Goal: Complete application form

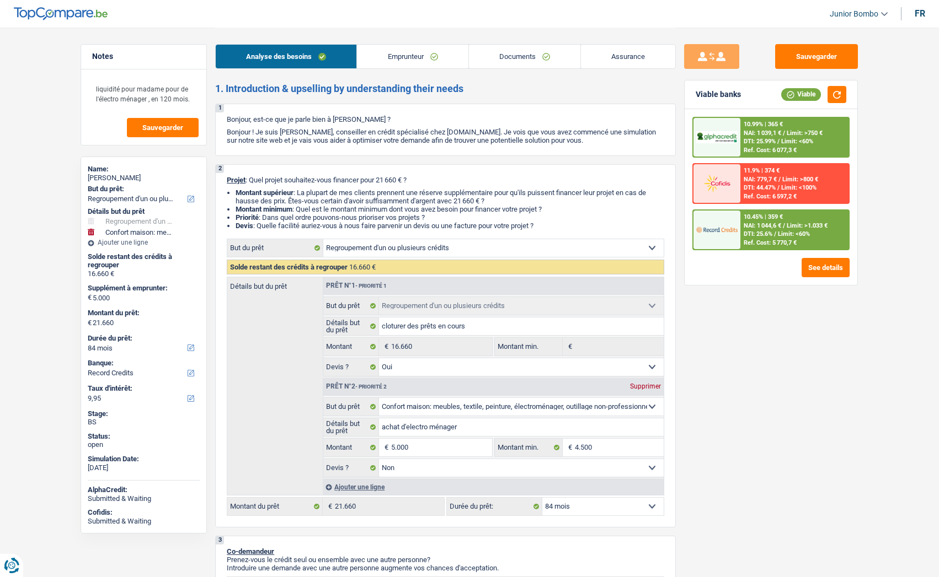
select select "refinancing"
select select "household"
select select "84"
select select "record credits"
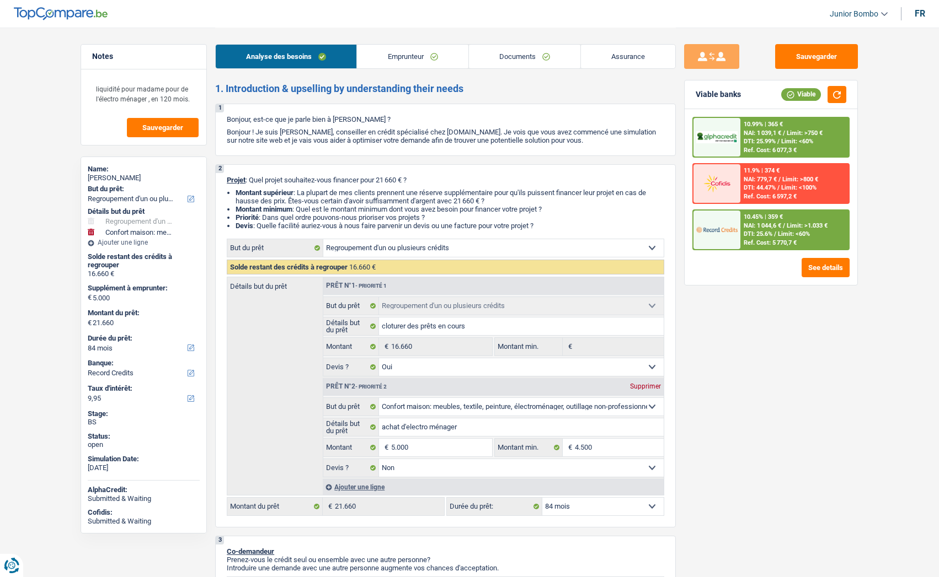
select select "refinancing"
select select "yes"
select select "household"
select select "false"
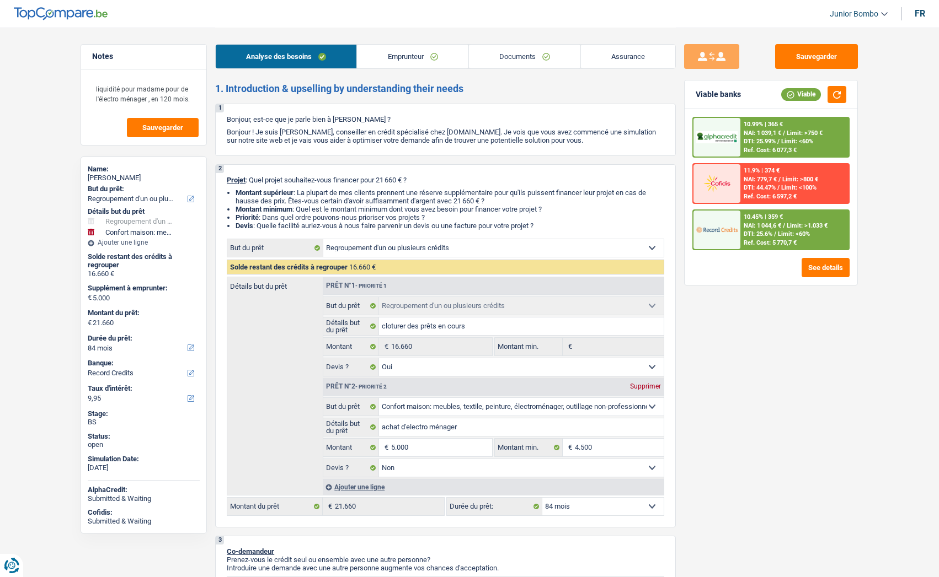
select select "84"
select select "mutuality"
select select "mutualityIndemnity"
select select "liveWithParents"
select select "cardOrCredit"
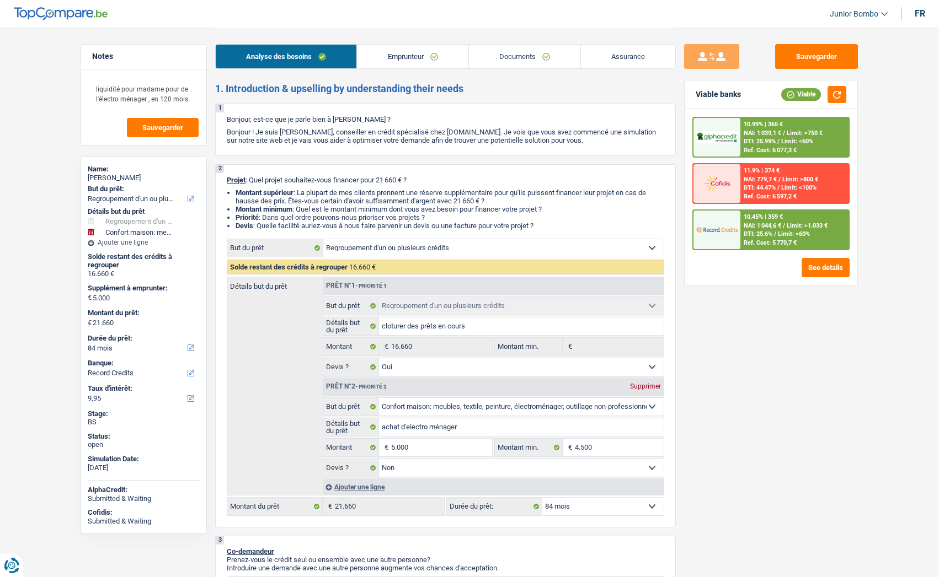
select select "carLoan"
select select "60"
select select "personalLoan"
select select "smallWorks"
select select "30"
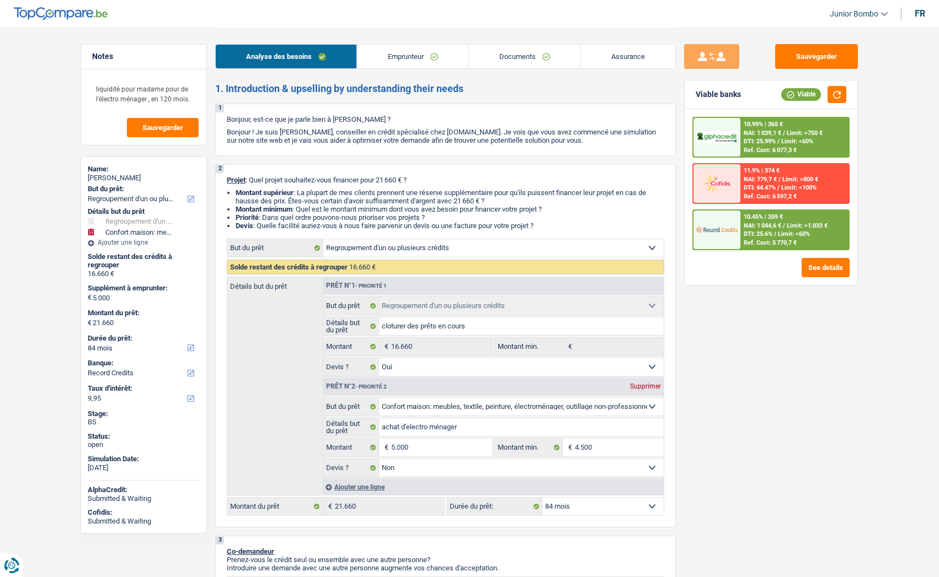
select select "personalLoan"
select select "carRestore"
select select "60"
select select "refinancing"
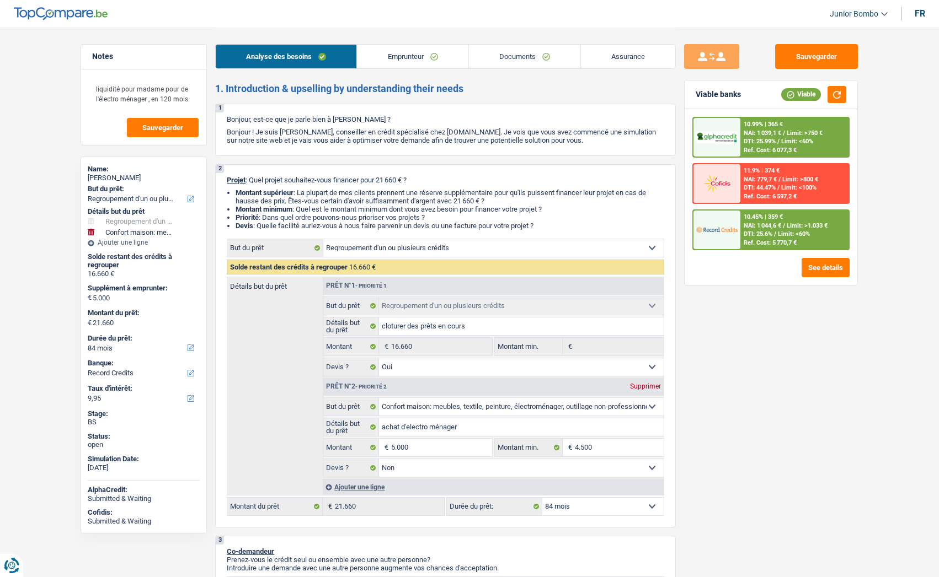
select select "yes"
select select "household"
select select "false"
select select "84"
click at [553, 58] on link "Documents" at bounding box center [524, 57] width 111 height 24
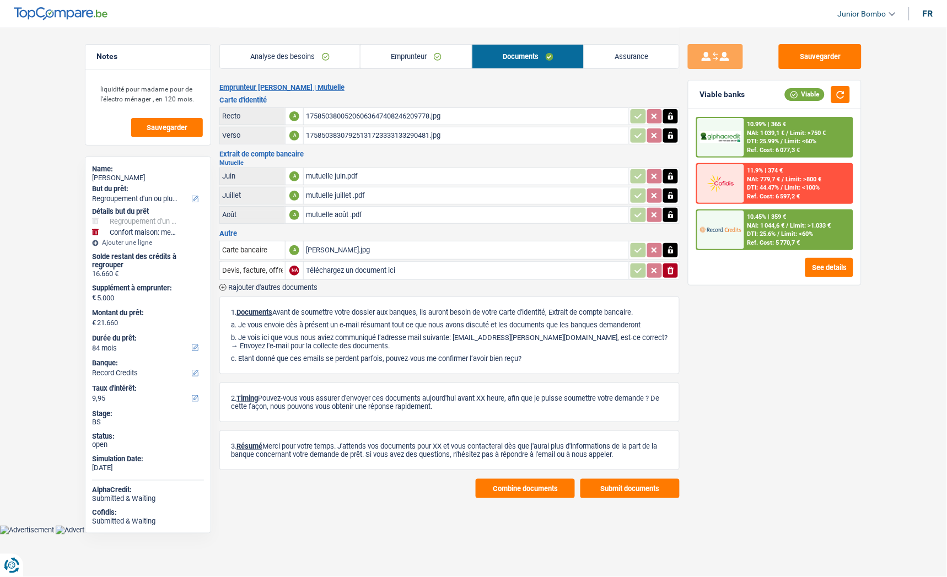
click at [626, 491] on button "Submit documents" at bounding box center [630, 488] width 99 height 19
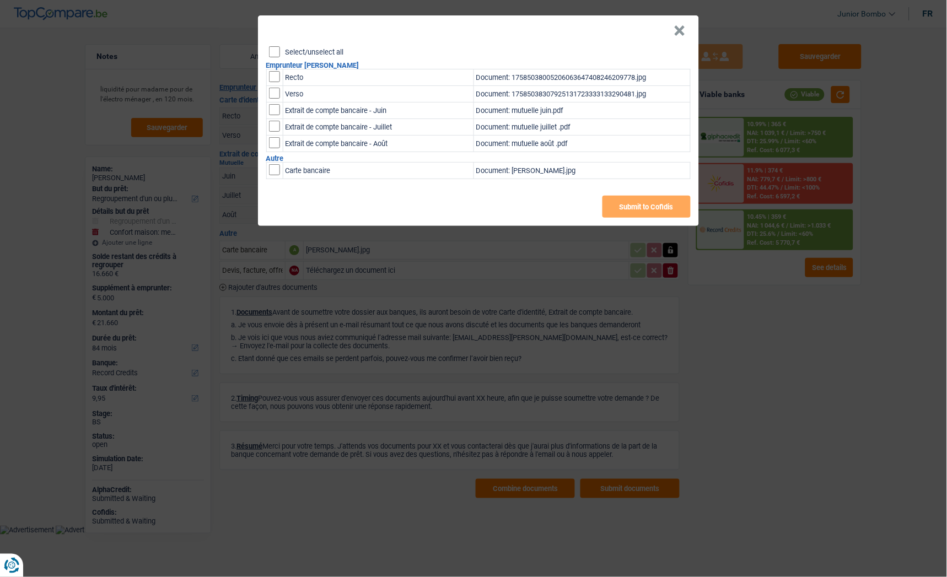
click at [267, 51] on div "Select/unselect all Emprunteur [PERSON_NAME] Recto Document: 175850380052060636…" at bounding box center [478, 136] width 441 height 180
click at [272, 52] on input "Select/unselect all" at bounding box center [274, 51] width 11 height 11
checkbox input "true"
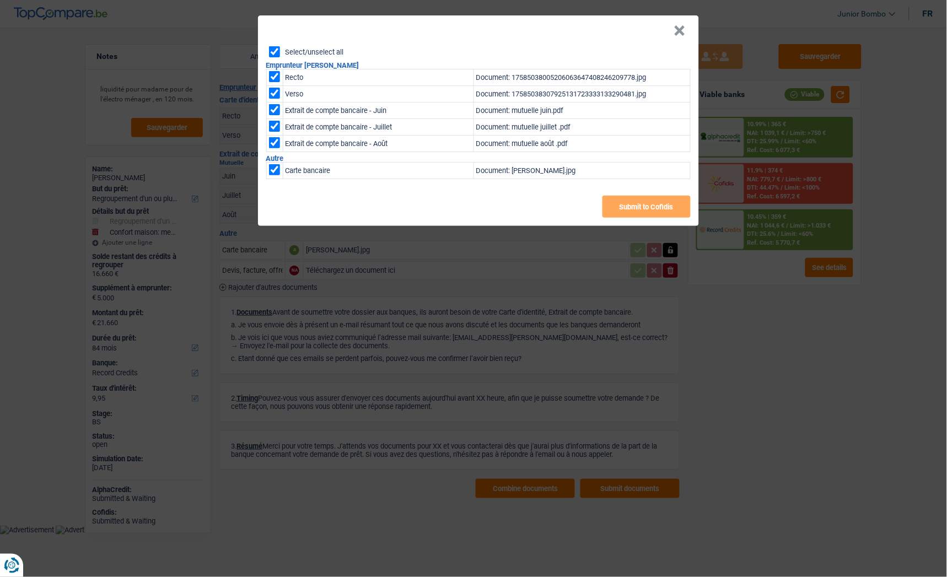
checkbox input "true"
click at [647, 211] on button "Submit to Cofidis" at bounding box center [647, 207] width 88 height 22
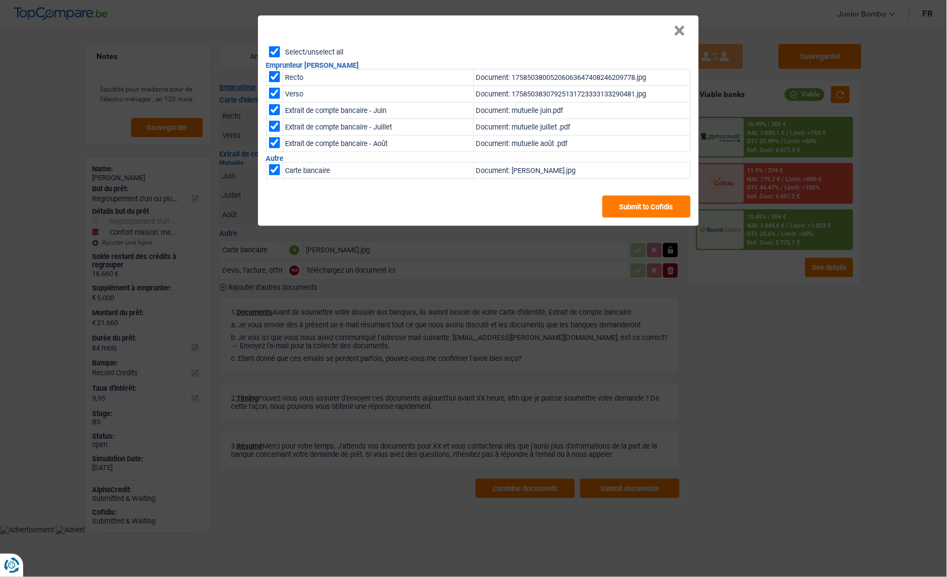
drag, startPoint x: 671, startPoint y: 25, endPoint x: 606, endPoint y: 63, distance: 76.1
click at [606, 63] on div "× Select/unselect all Emprunteur [PERSON_NAME] Recto Document: 1758503800520606…" at bounding box center [478, 120] width 441 height 211
click at [685, 29] on button "×" at bounding box center [680, 30] width 12 height 11
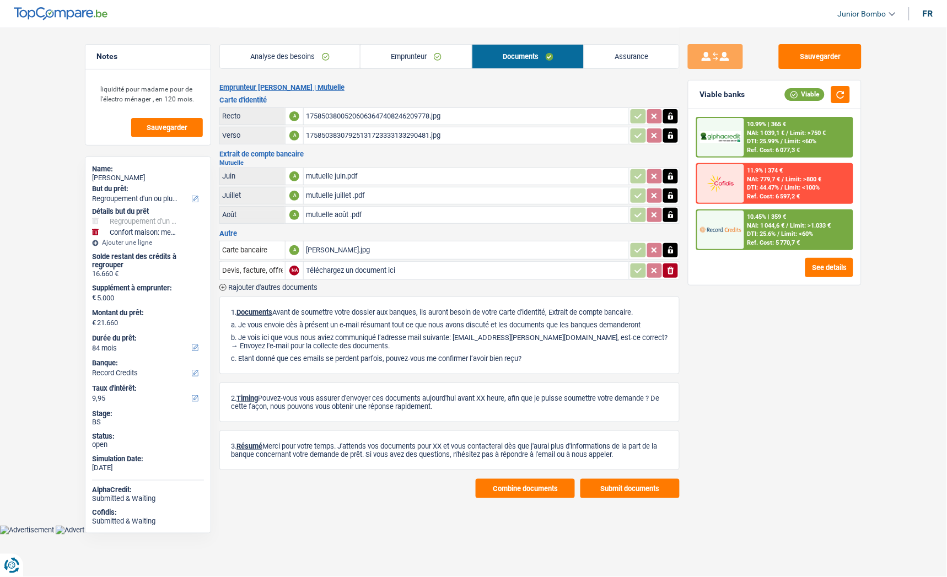
click at [532, 480] on button "Combine documents" at bounding box center [525, 488] width 99 height 19
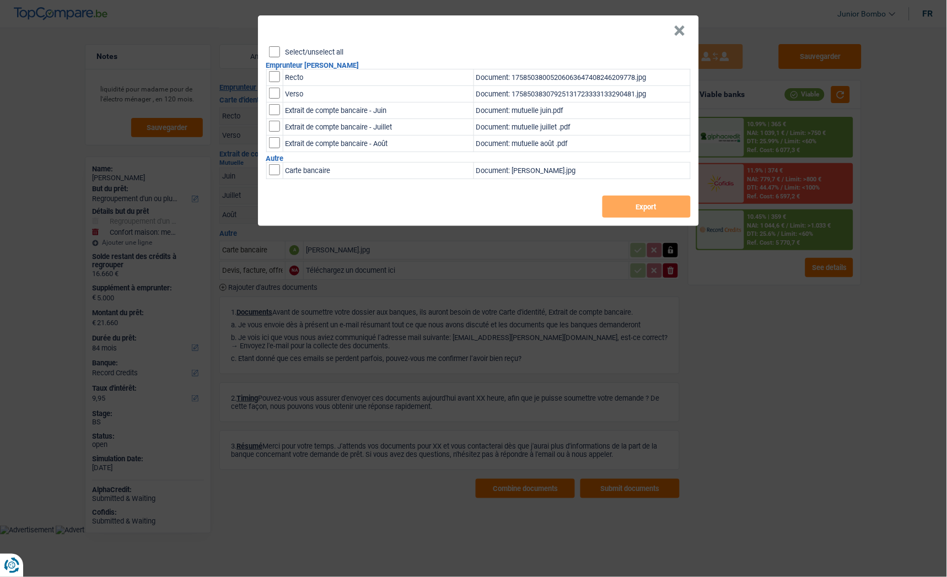
click at [273, 50] on input "Select/unselect all" at bounding box center [274, 51] width 11 height 11
checkbox input "true"
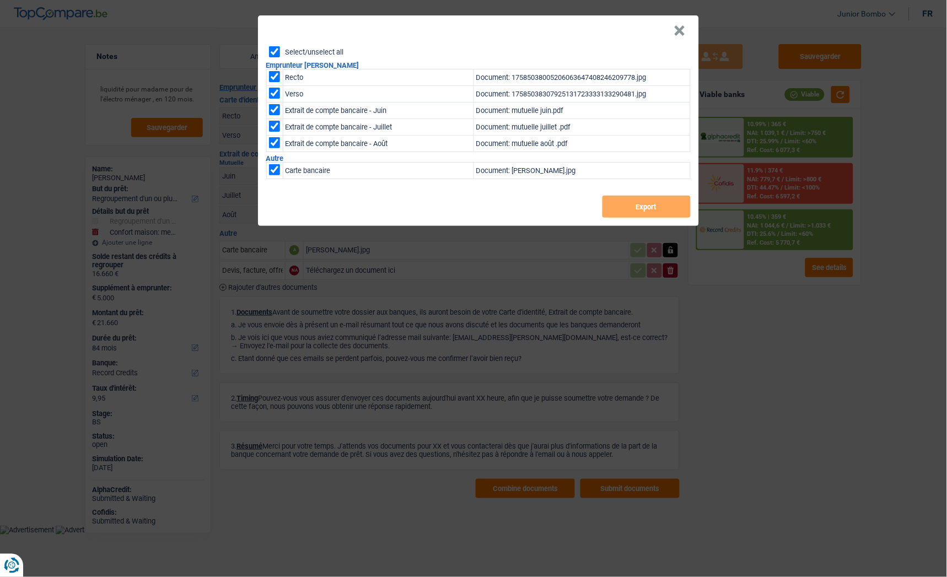
checkbox input "true"
click at [655, 210] on button "Export" at bounding box center [647, 207] width 88 height 22
click at [681, 28] on button "×" at bounding box center [680, 30] width 12 height 11
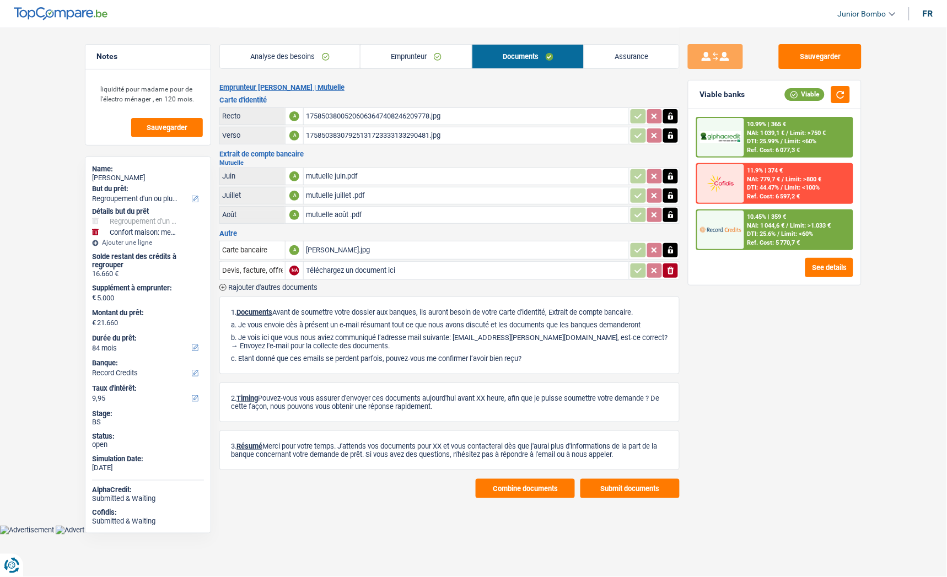
click at [314, 50] on link "Analyse des besoins" at bounding box center [290, 57] width 140 height 24
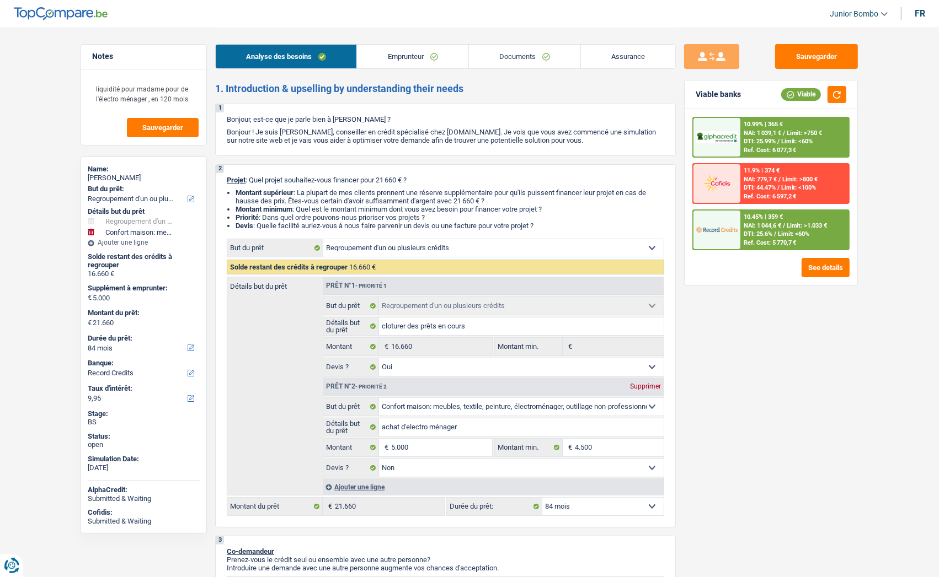
click at [399, 50] on link "Emprunteur" at bounding box center [412, 57] width 111 height 24
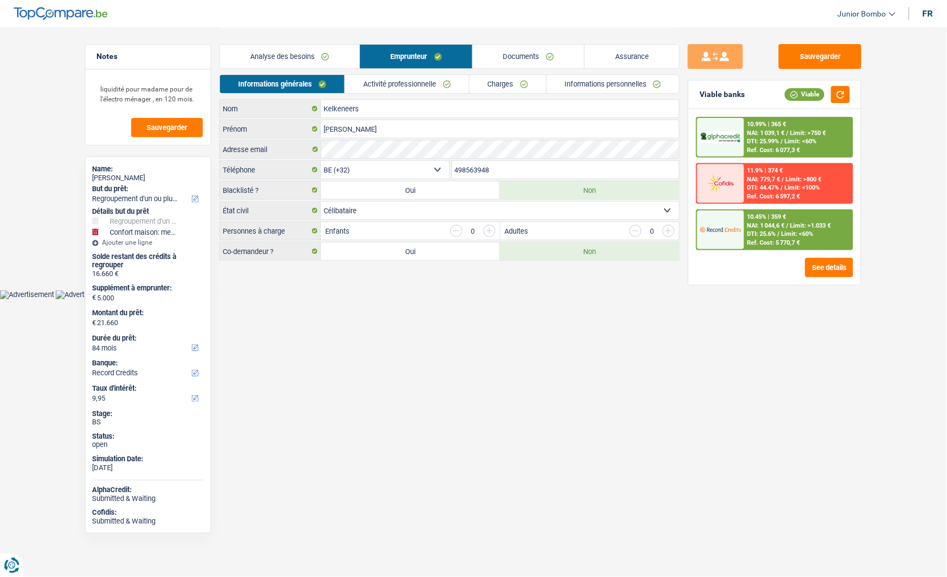
click at [594, 87] on link "Informations personnelles" at bounding box center [613, 84] width 133 height 18
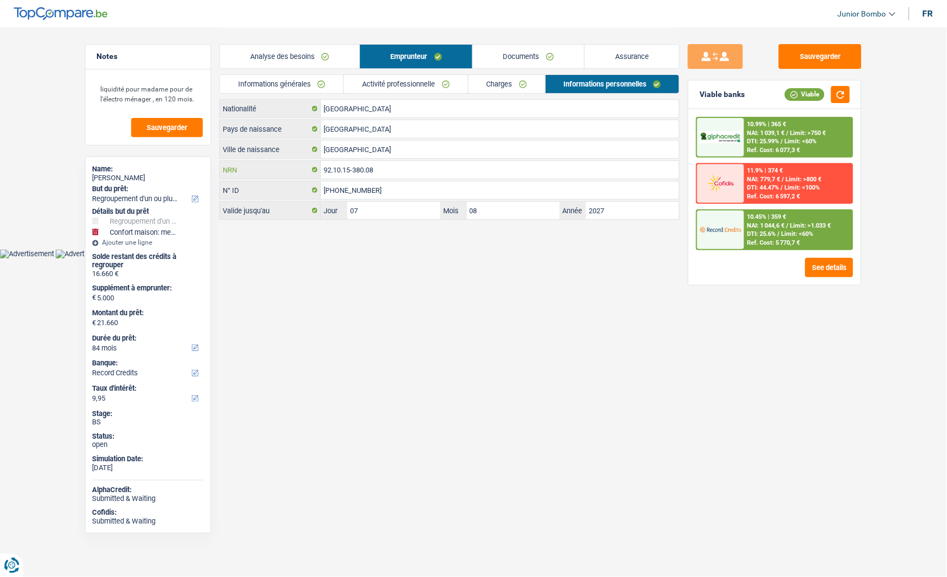
click at [325, 178] on input "92.10.15-380.08" at bounding box center [500, 170] width 358 height 18
click at [325, 175] on input "92.10.15-380.08" at bounding box center [500, 170] width 358 height 18
click at [324, 174] on input "92.10.15-380.08" at bounding box center [500, 170] width 358 height 18
click at [358, 178] on input "92.10.15-380.08" at bounding box center [500, 170] width 358 height 18
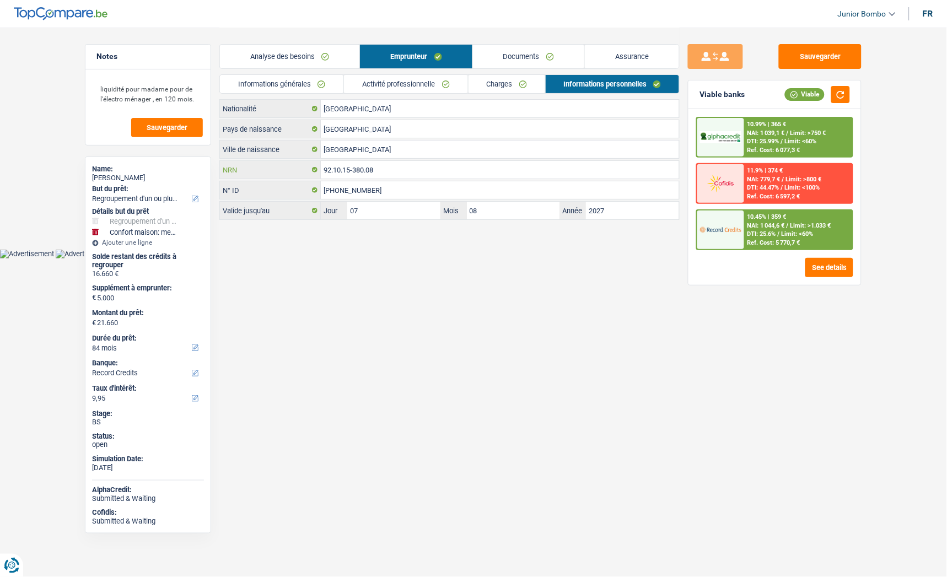
click at [358, 177] on input "92.10.15-380.08" at bounding box center [500, 170] width 358 height 18
drag, startPoint x: 163, startPoint y: 180, endPoint x: 91, endPoint y: 180, distance: 71.7
click at [89, 179] on div "Name: [PERSON_NAME] But du prêt: Confort maison: meubles, textile, peinture, él…" at bounding box center [148, 345] width 126 height 377
